Goal: Browse casually: Explore the website without a specific task or goal

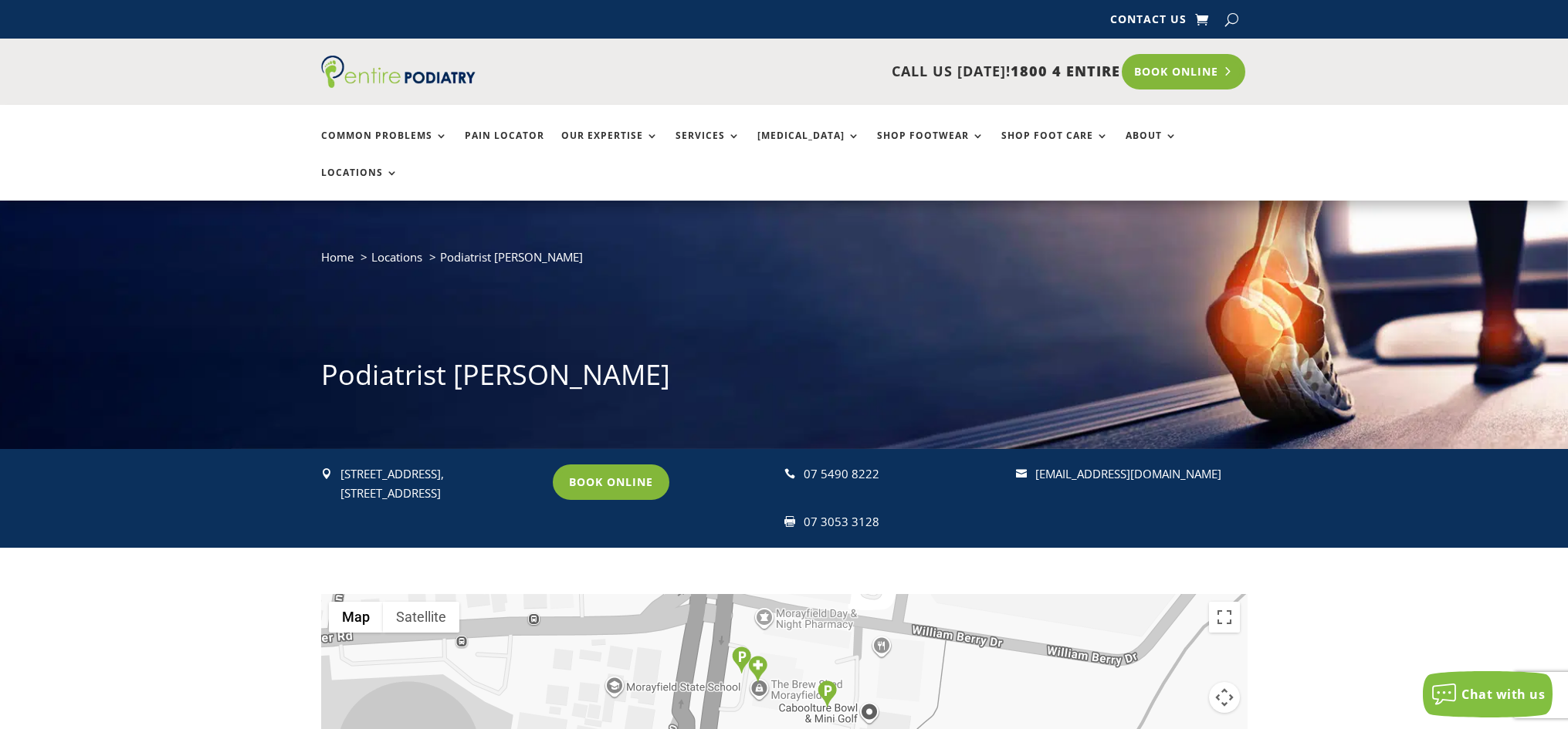
click at [1194, 81] on link "Book Online" at bounding box center [1184, 71] width 124 height 35
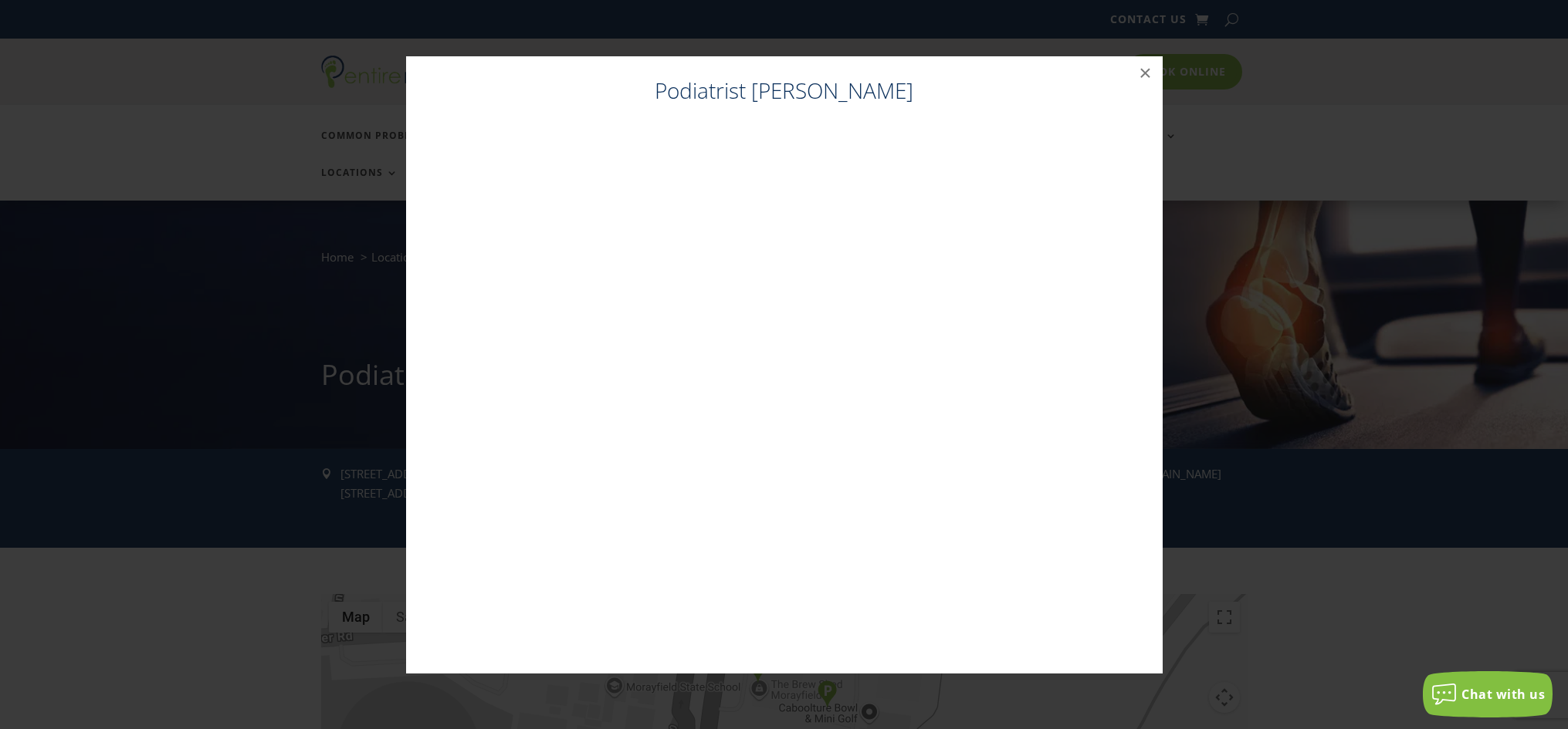
click at [203, 589] on div "Podiatrist Morayfield ×" at bounding box center [784, 365] width 1555 height 648
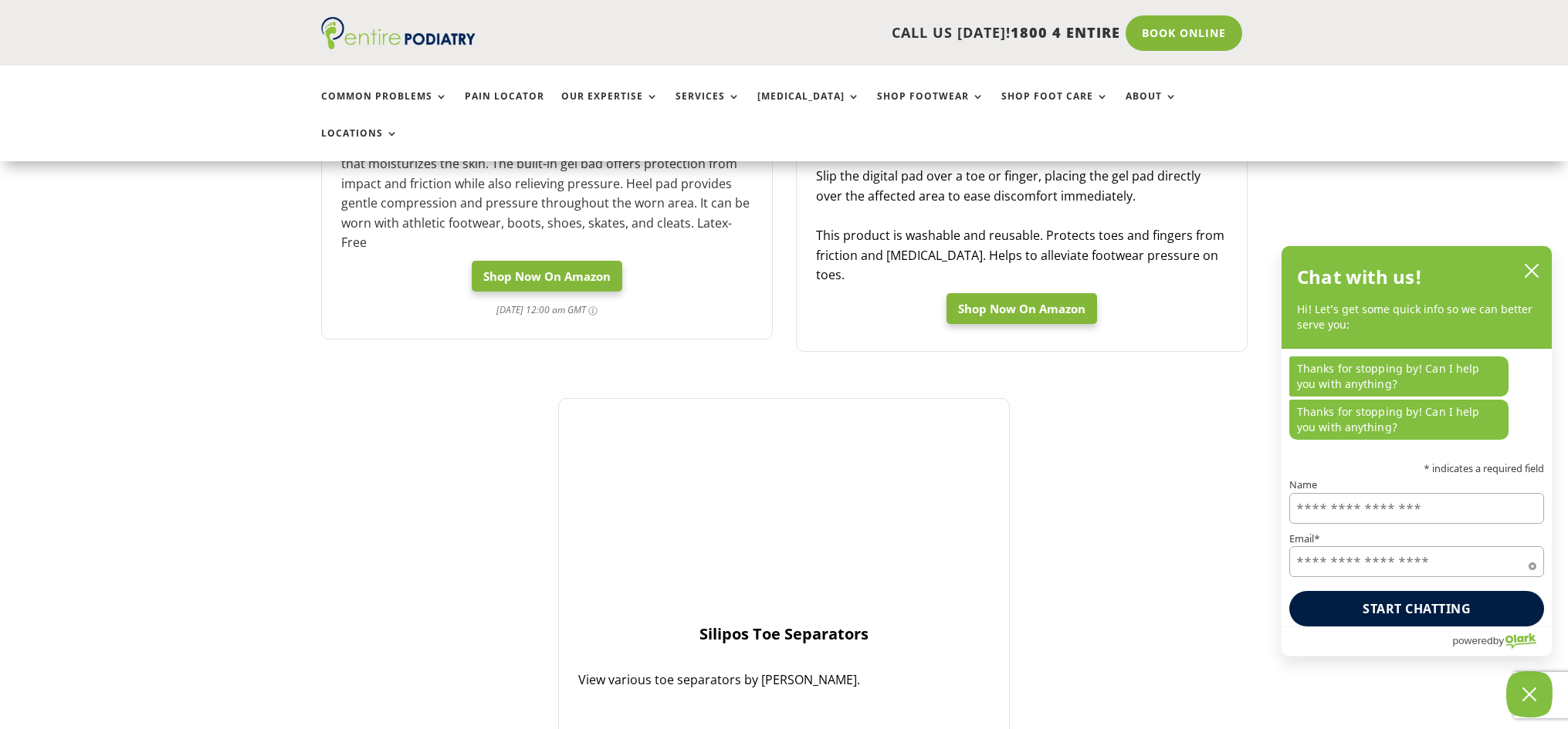
scroll to position [604, 0]
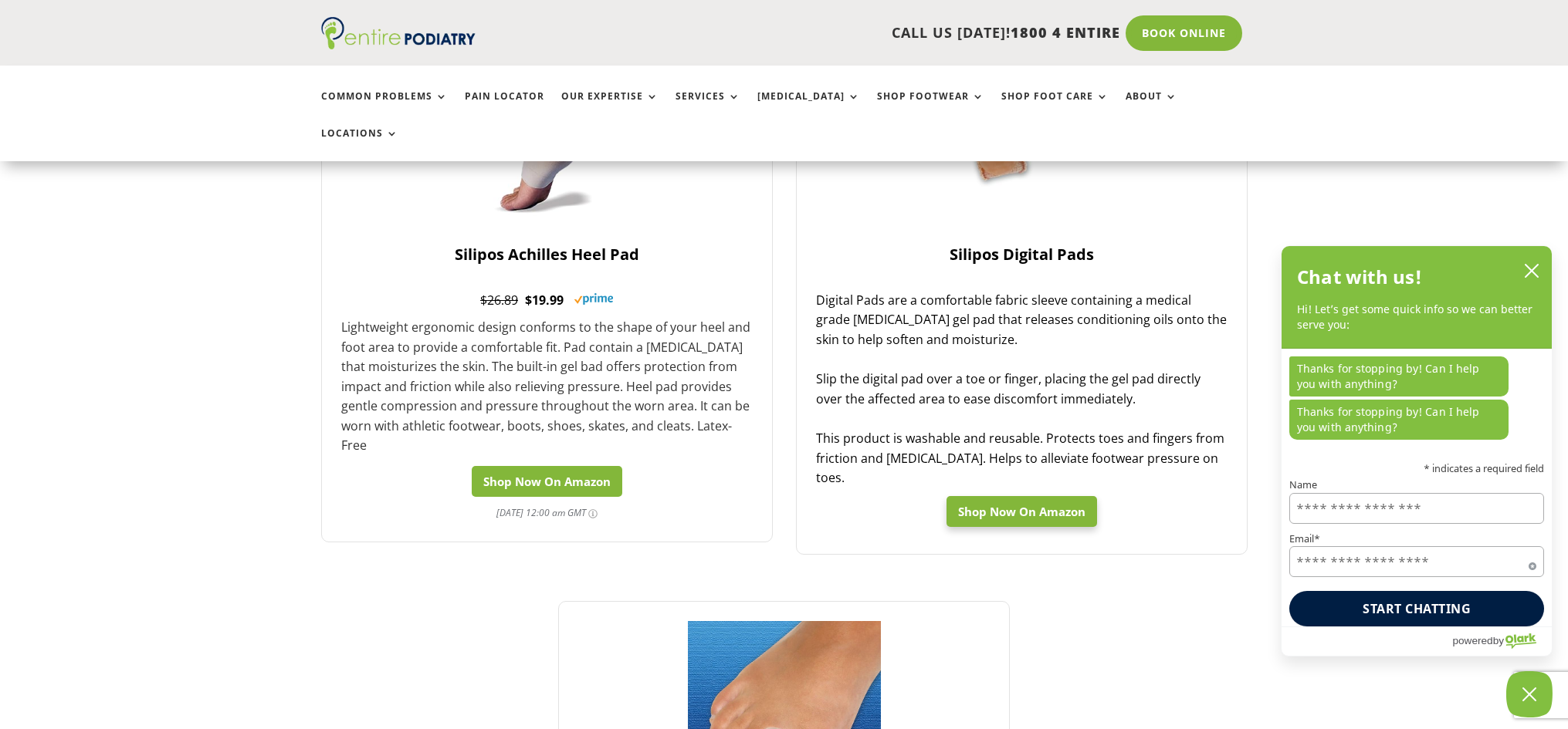
click at [551, 466] on link "Shop Now On Amazon" at bounding box center [547, 481] width 151 height 31
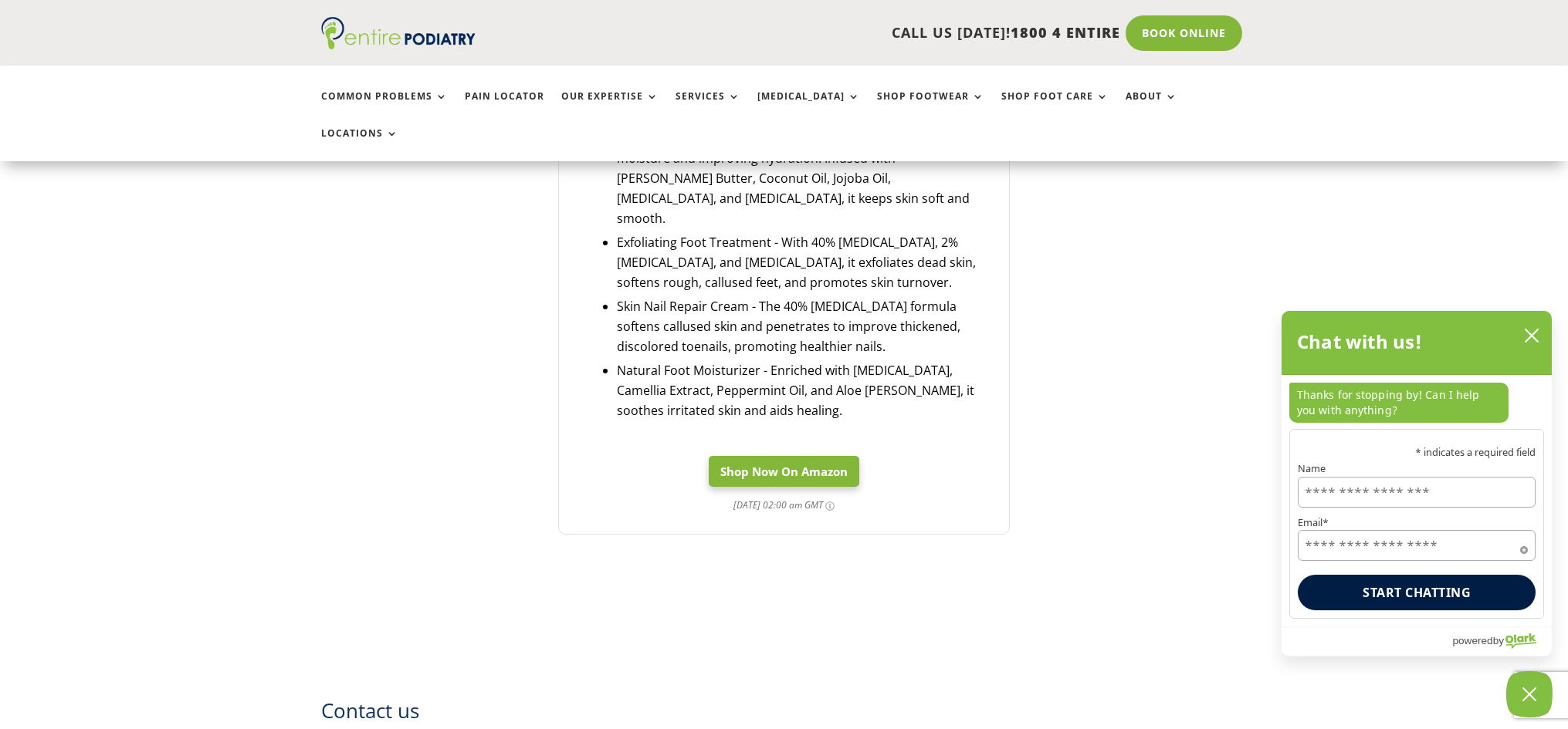
scroll to position [815, 0]
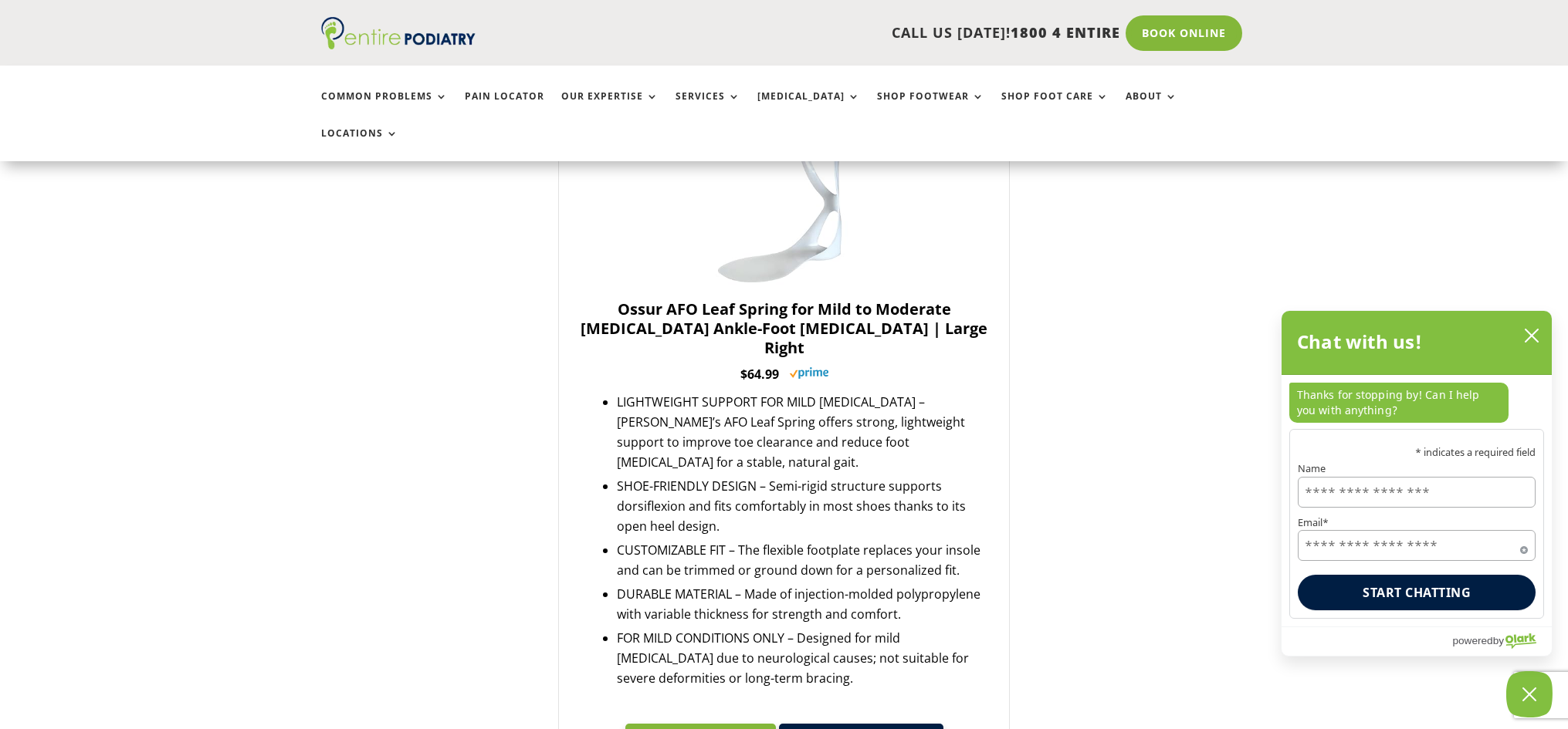
scroll to position [3247, 0]
